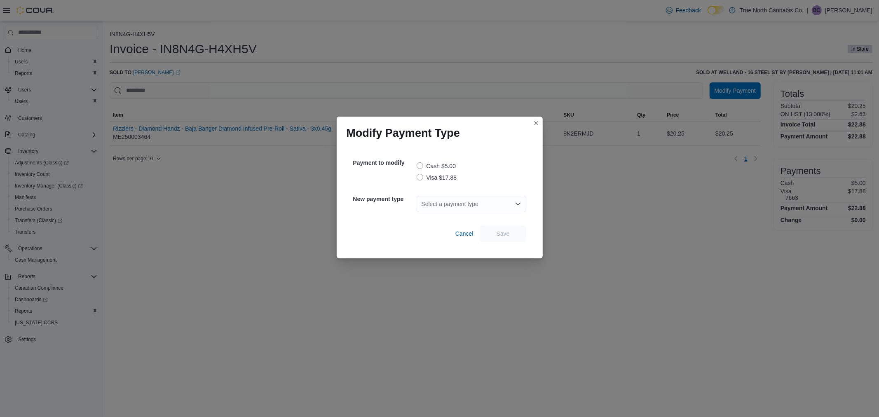
click at [418, 178] on label "Visa $17.88" at bounding box center [437, 178] width 40 height 10
click at [458, 204] on div "Select a payment type" at bounding box center [472, 204] width 110 height 16
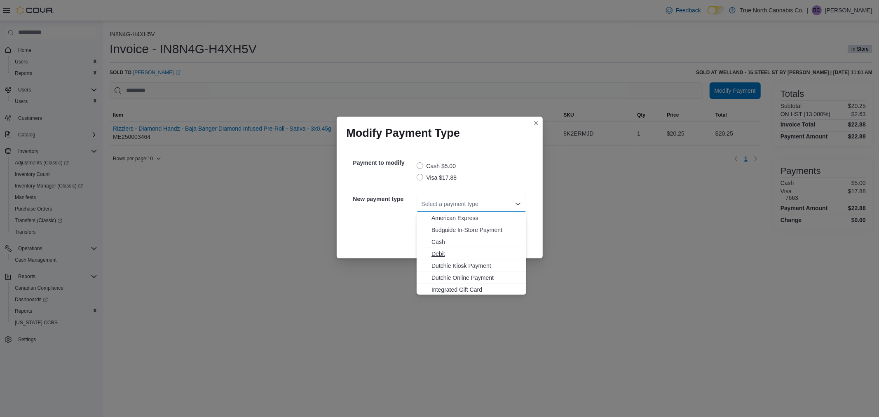
click at [448, 254] on span "Debit" at bounding box center [476, 254] width 90 height 8
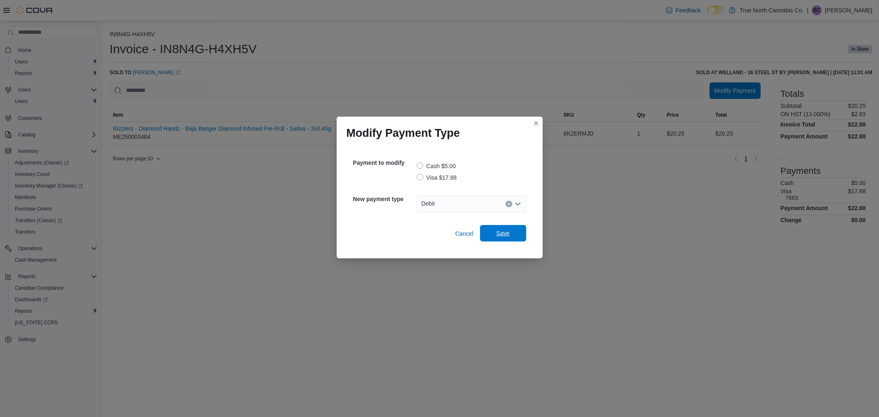
click at [508, 232] on span "Save" at bounding box center [502, 233] width 13 height 8
